Goal: Task Accomplishment & Management: Use online tool/utility

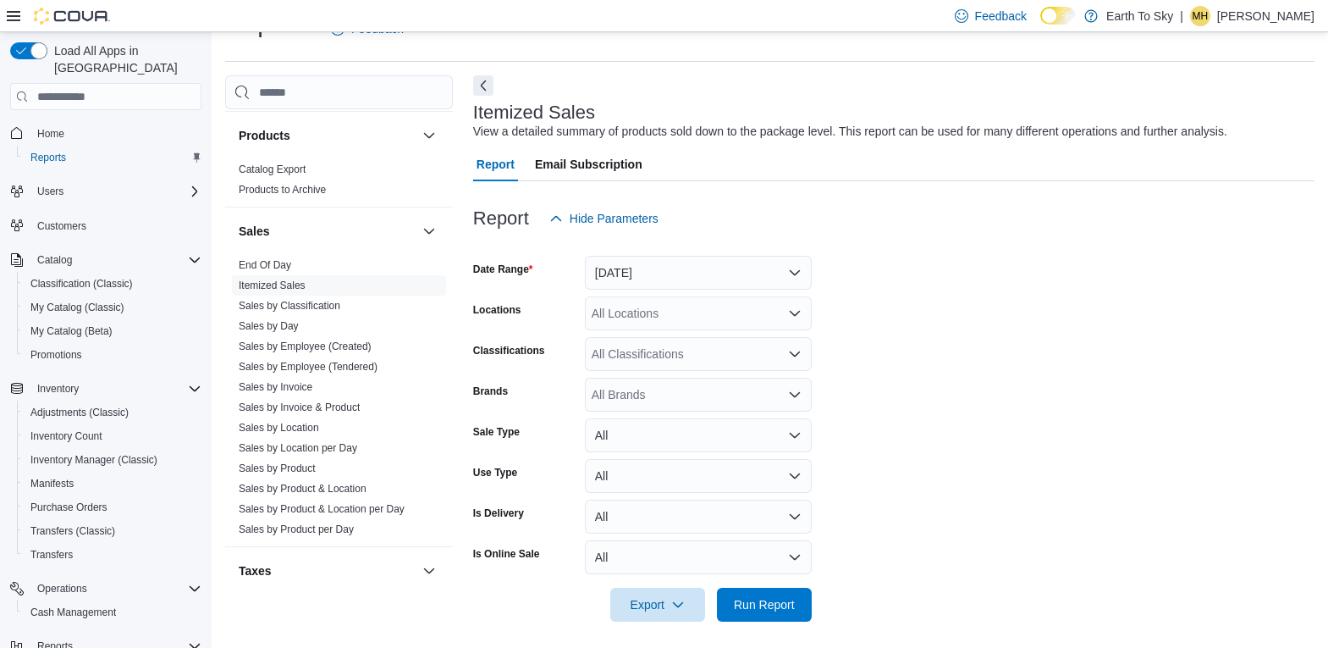
scroll to position [1078, 0]
click at [300, 426] on link "Sales by Location" at bounding box center [279, 432] width 80 height 12
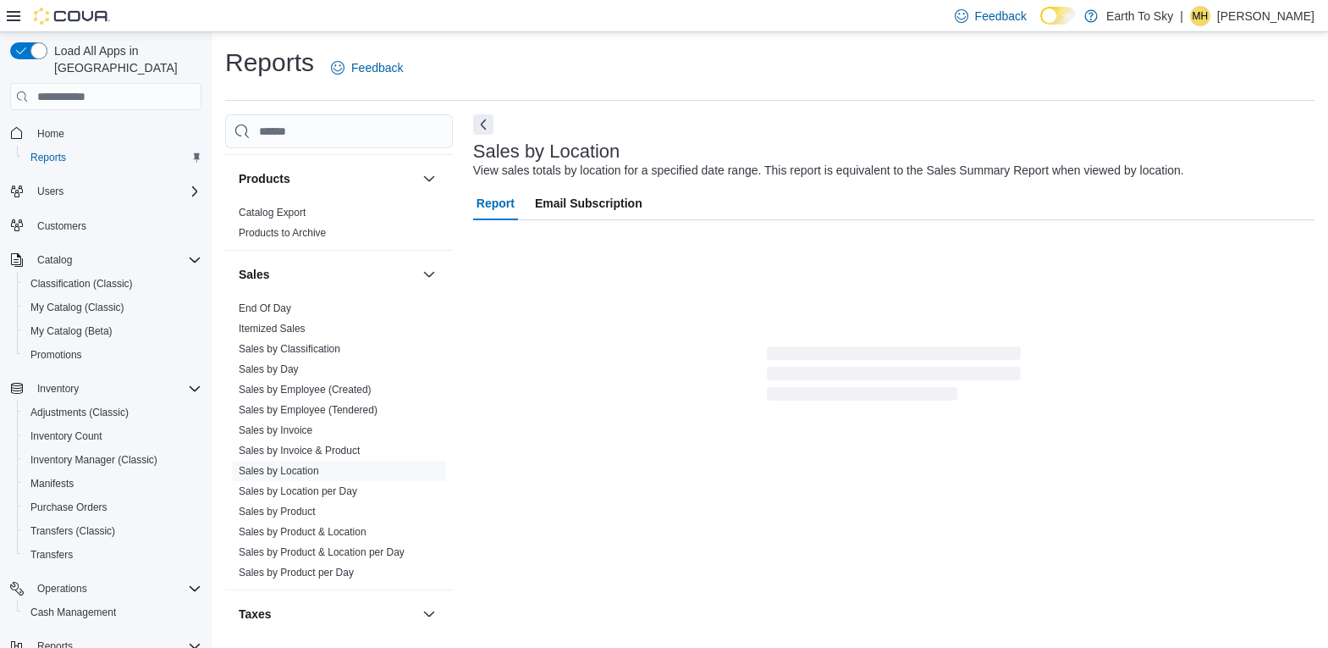
scroll to position [6, 0]
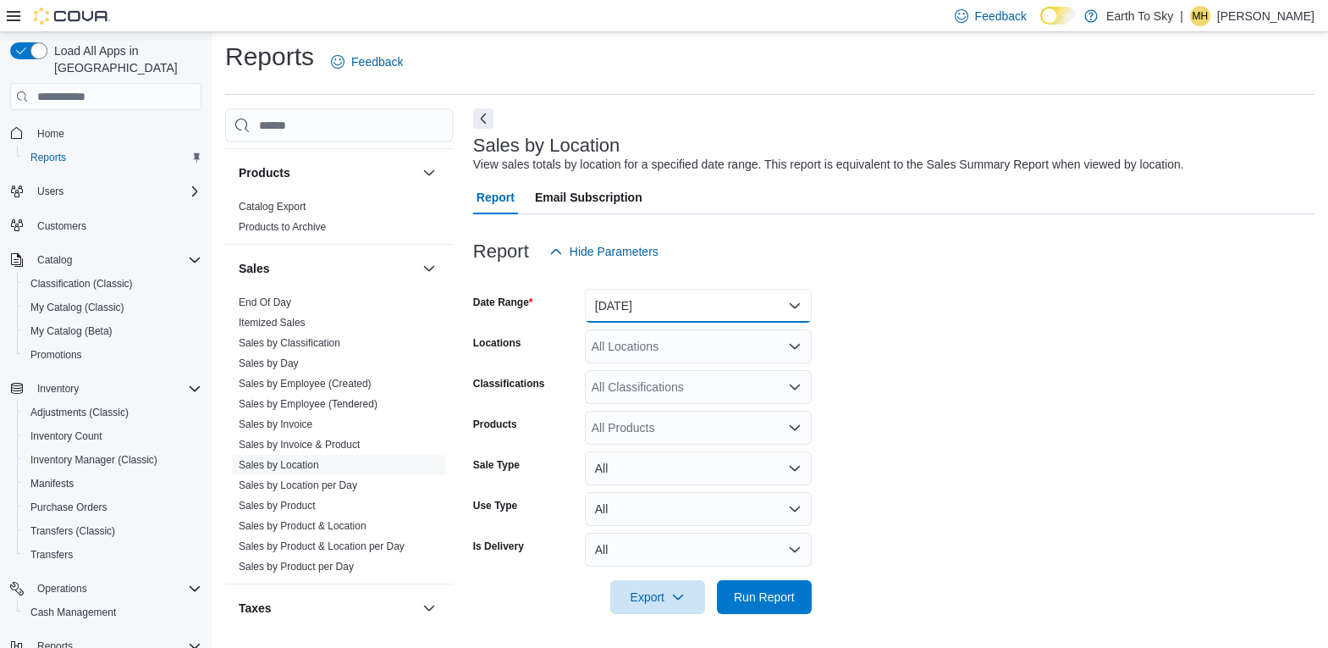
click at [654, 307] on button "[DATE]" at bounding box center [698, 306] width 227 height 34
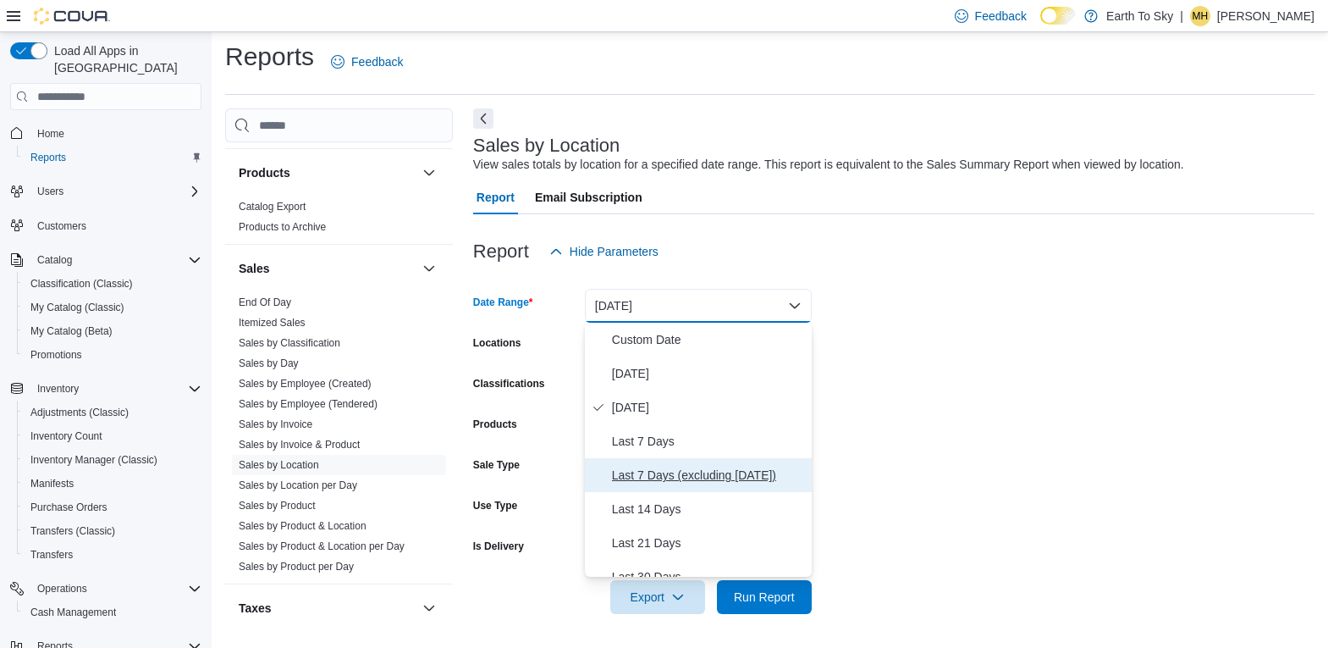
click at [657, 477] on span "Last 7 Days (excluding [DATE])" at bounding box center [708, 475] width 193 height 20
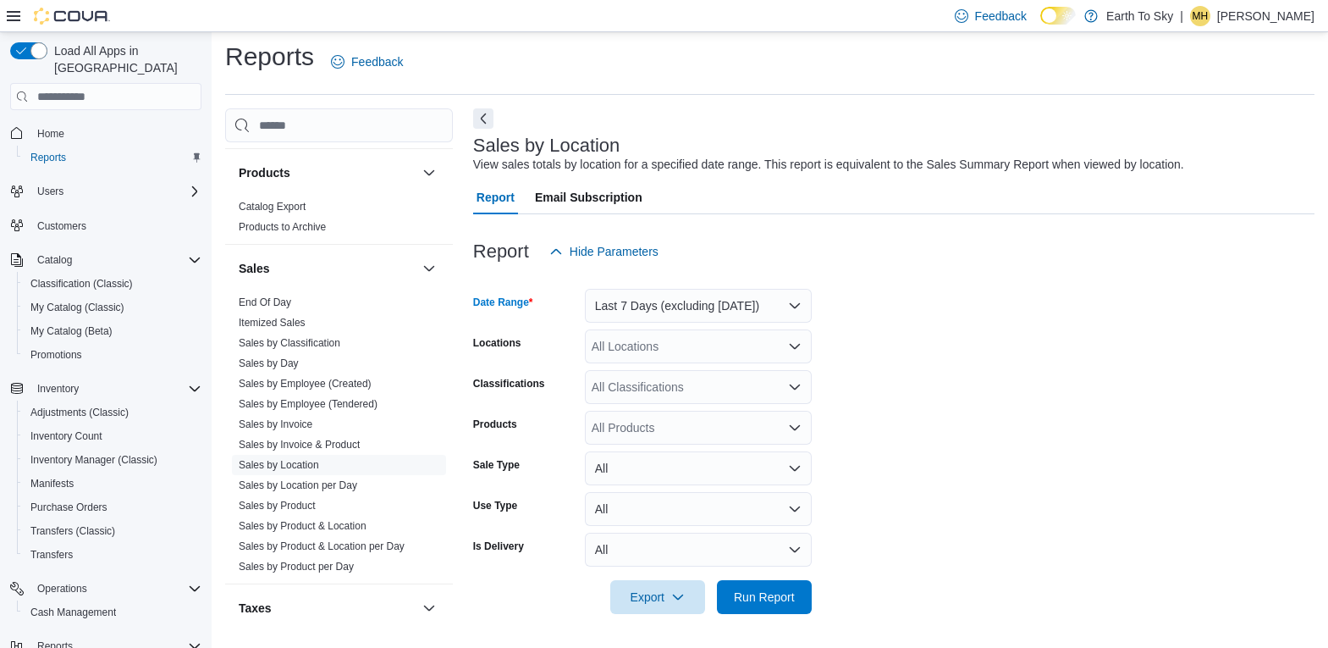
click at [676, 340] on div "All Locations" at bounding box center [698, 346] width 227 height 34
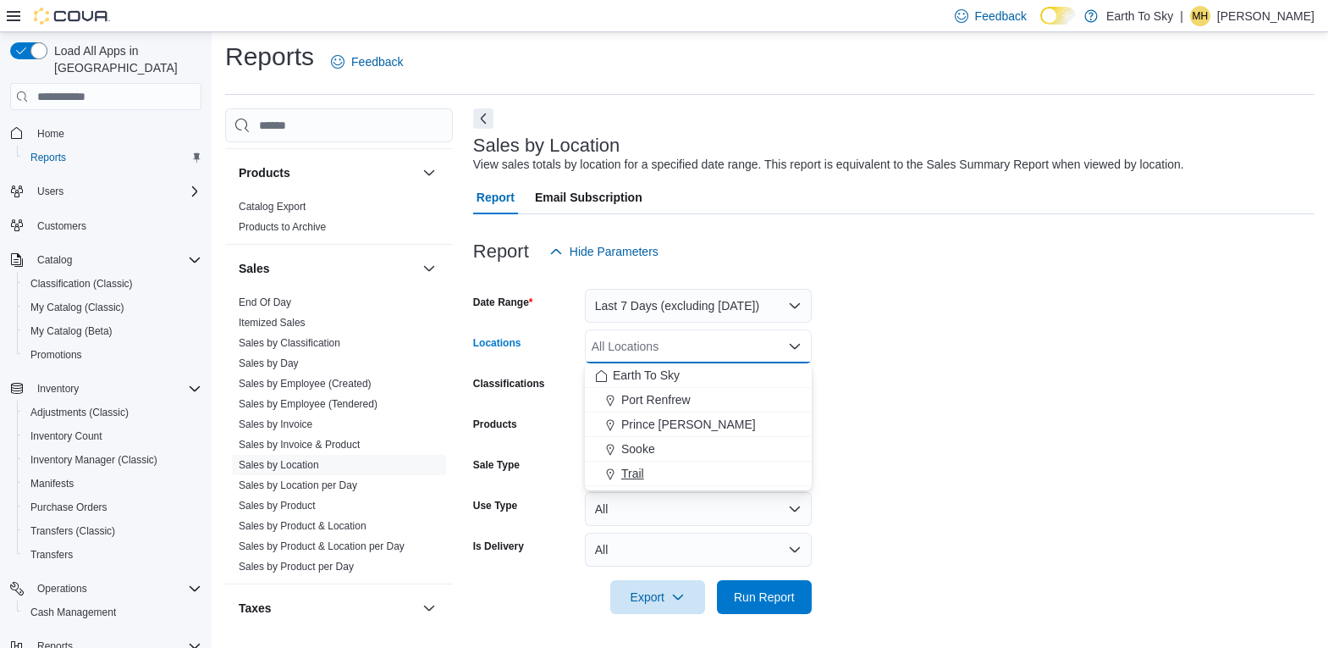
click at [649, 478] on div "Trail" at bounding box center [698, 473] width 207 height 17
click at [952, 458] on form "Date Range Last 7 Days (excluding [DATE]) Locations Trail Combo box. Selected. …" at bounding box center [894, 440] width 842 height 345
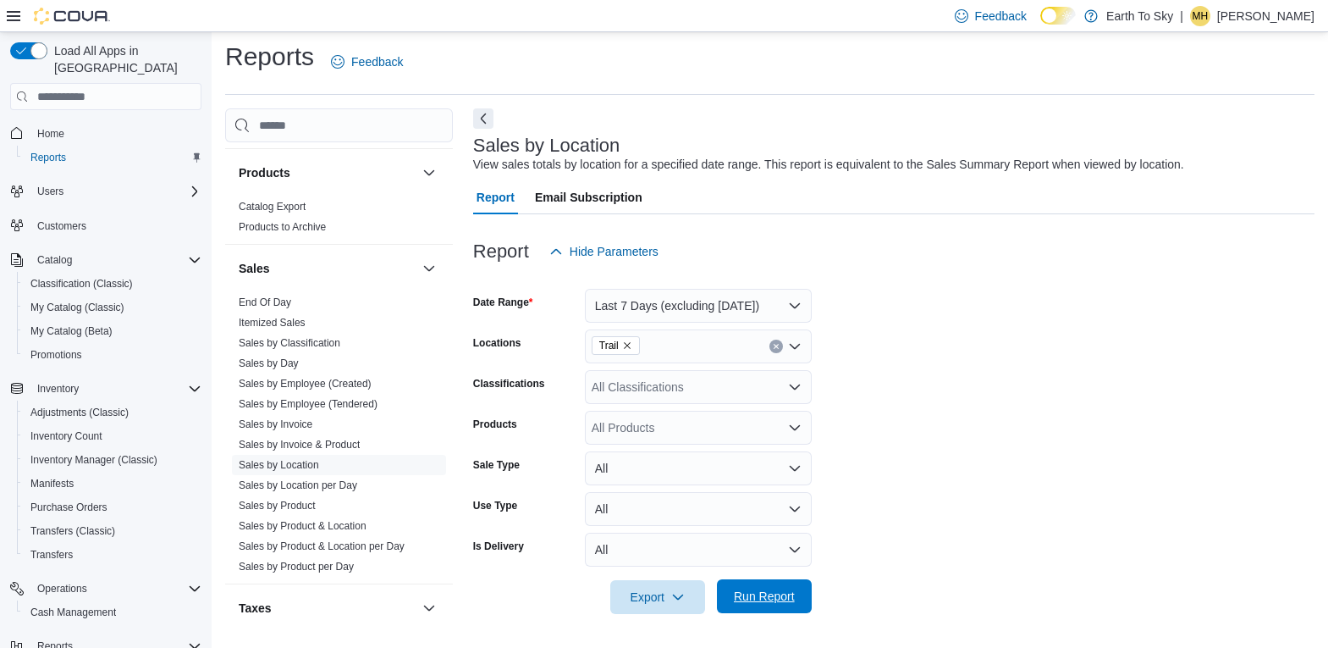
click at [747, 605] on span "Run Report" at bounding box center [764, 596] width 75 height 34
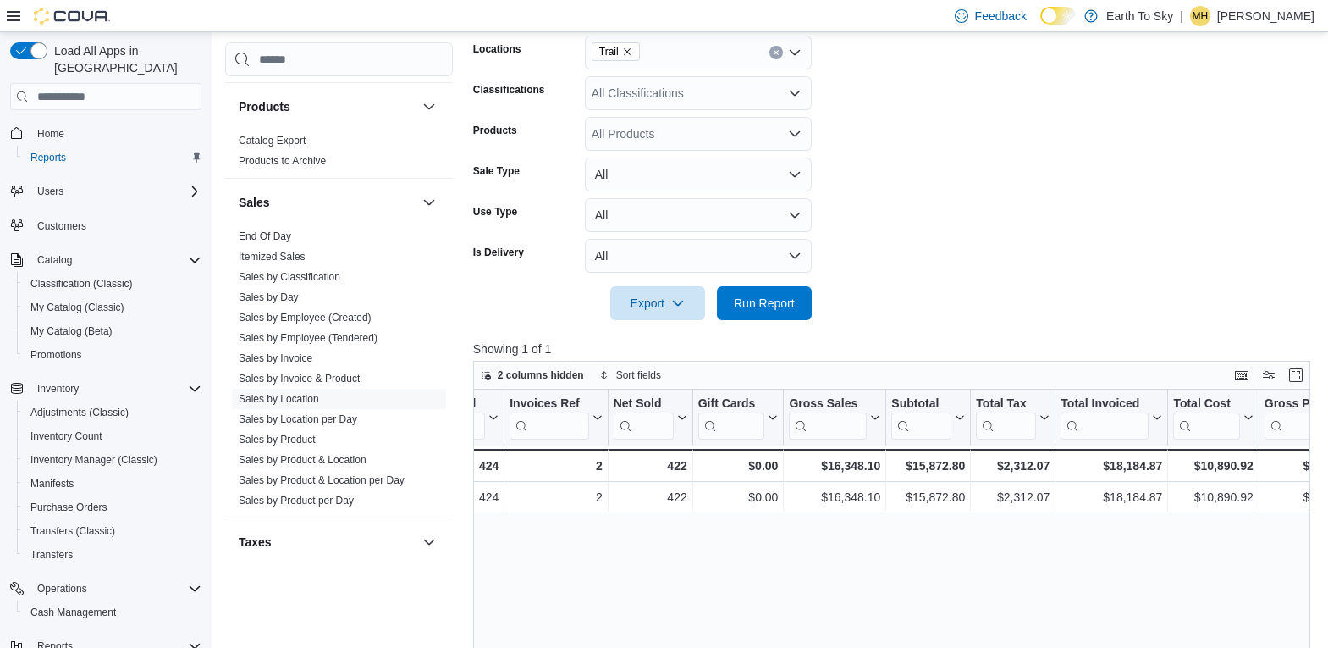
scroll to position [0, 169]
